Goal: Download file/media

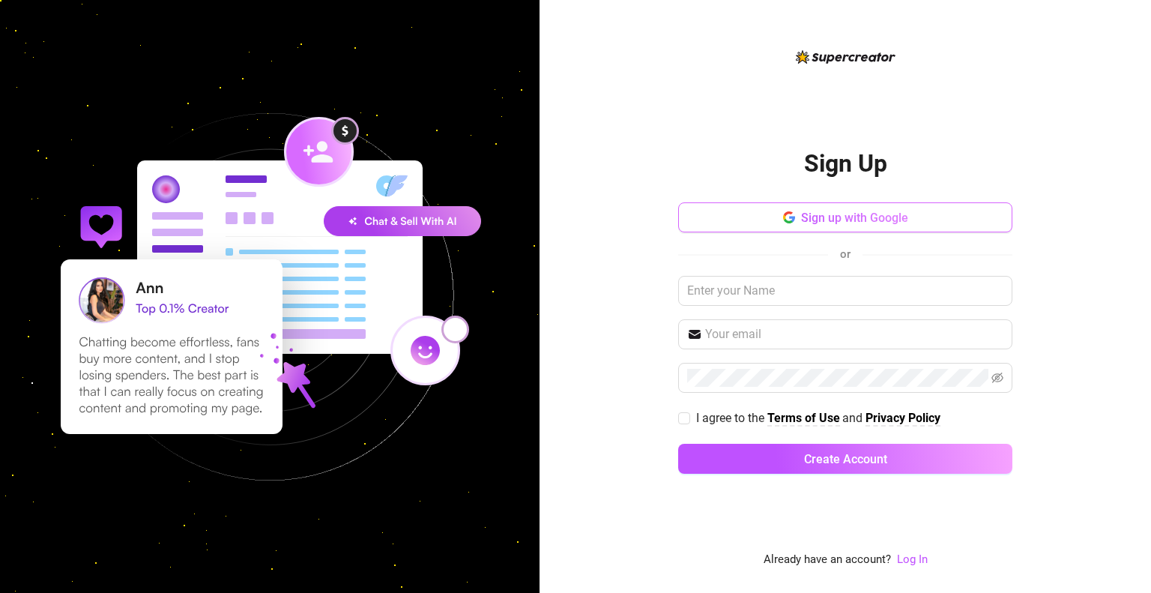
click at [785, 222] on icon "button" at bounding box center [787, 221] width 9 height 4
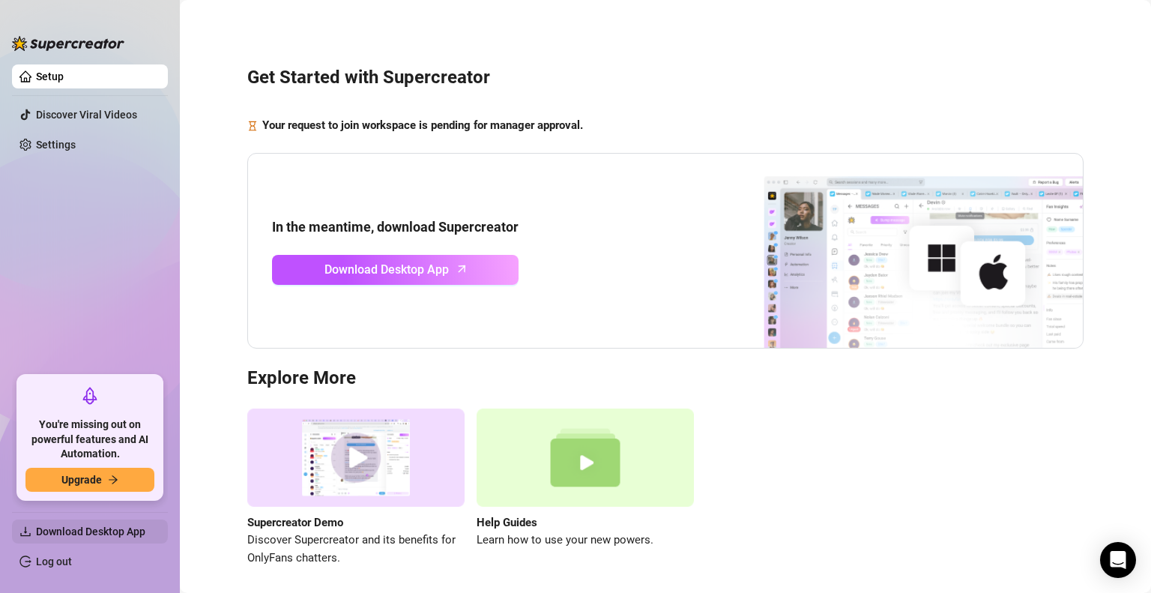
click at [96, 534] on span "Download Desktop App" at bounding box center [90, 531] width 109 height 12
